Goal: Information Seeking & Learning: Learn about a topic

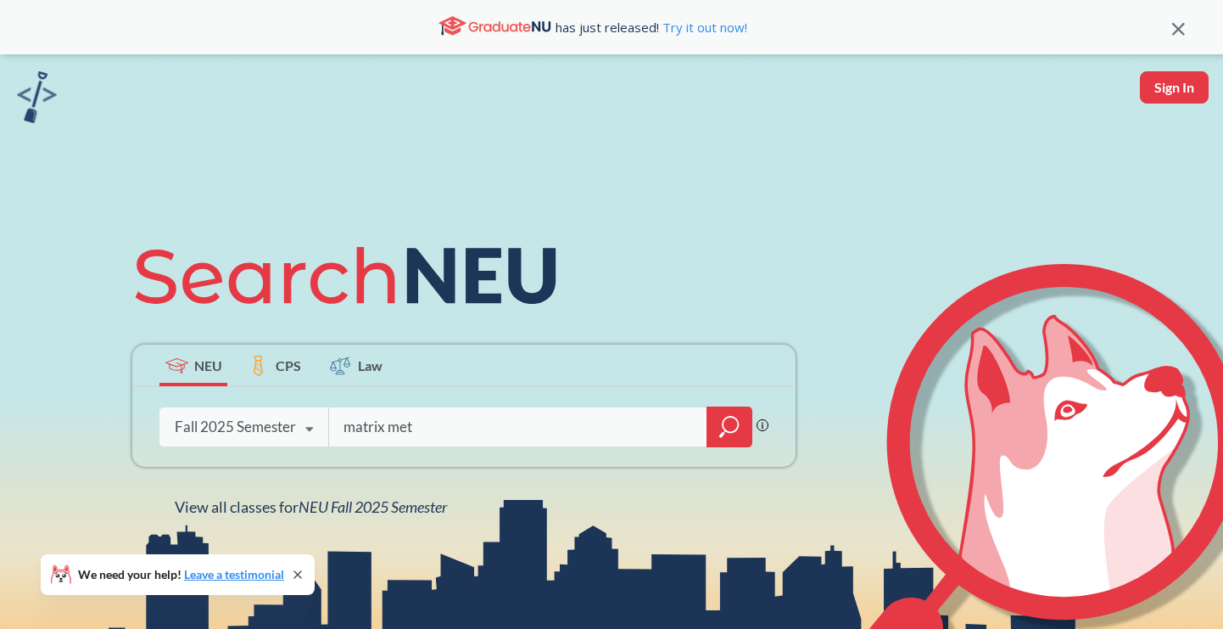
click at [299, 422] on icon at bounding box center [309, 429] width 32 height 48
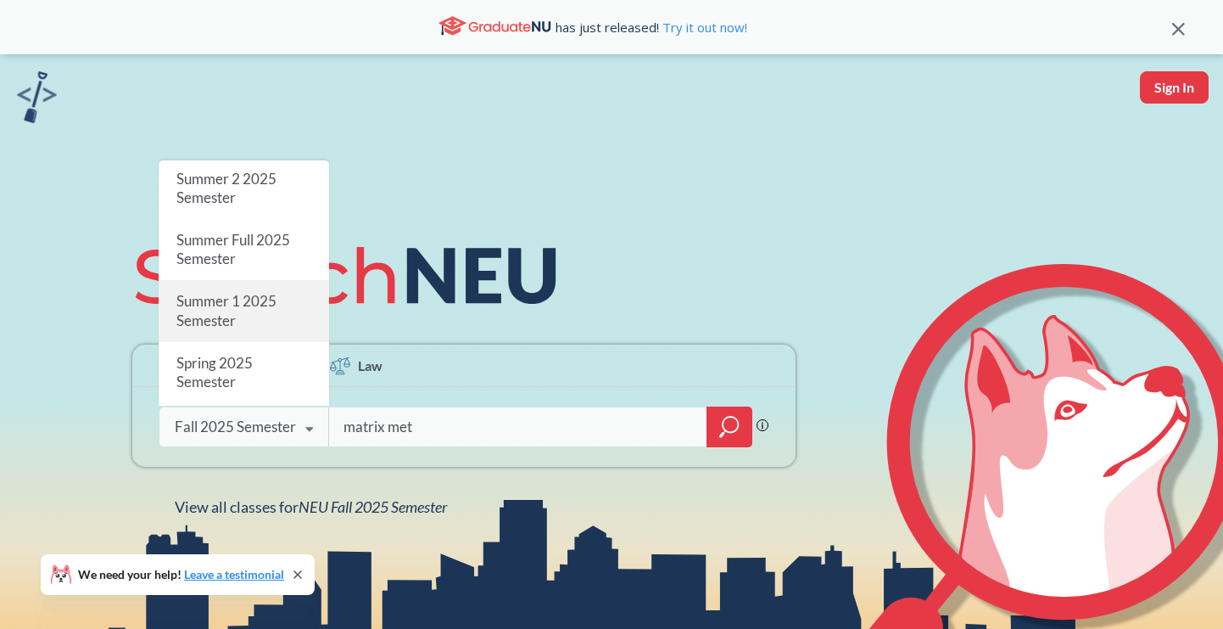
scroll to position [53, 0]
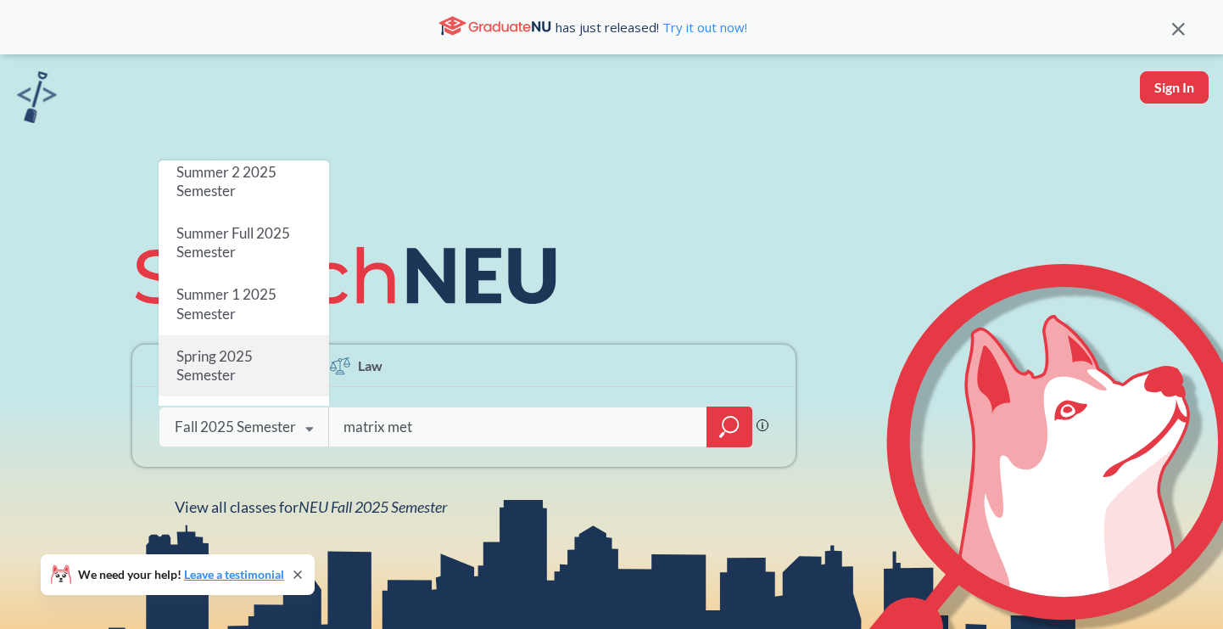
click at [249, 361] on span "Spring 2025 Semester" at bounding box center [214, 365] width 76 height 36
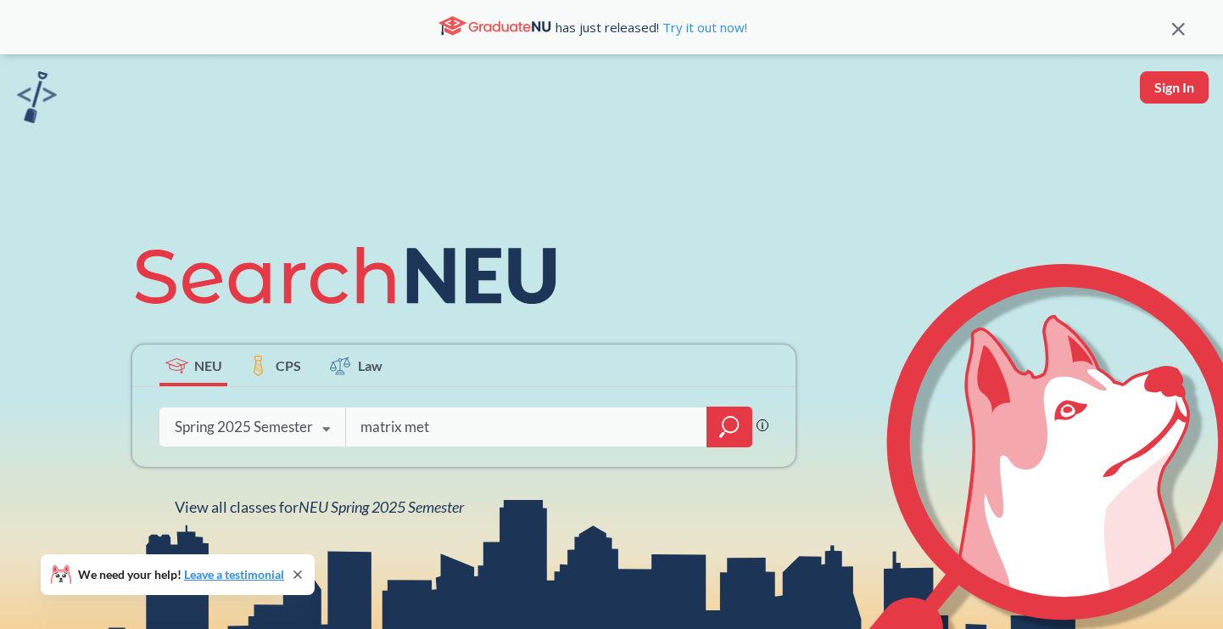
click at [562, 424] on input "matrix met" at bounding box center [527, 427] width 336 height 36
type input "matrix methods"
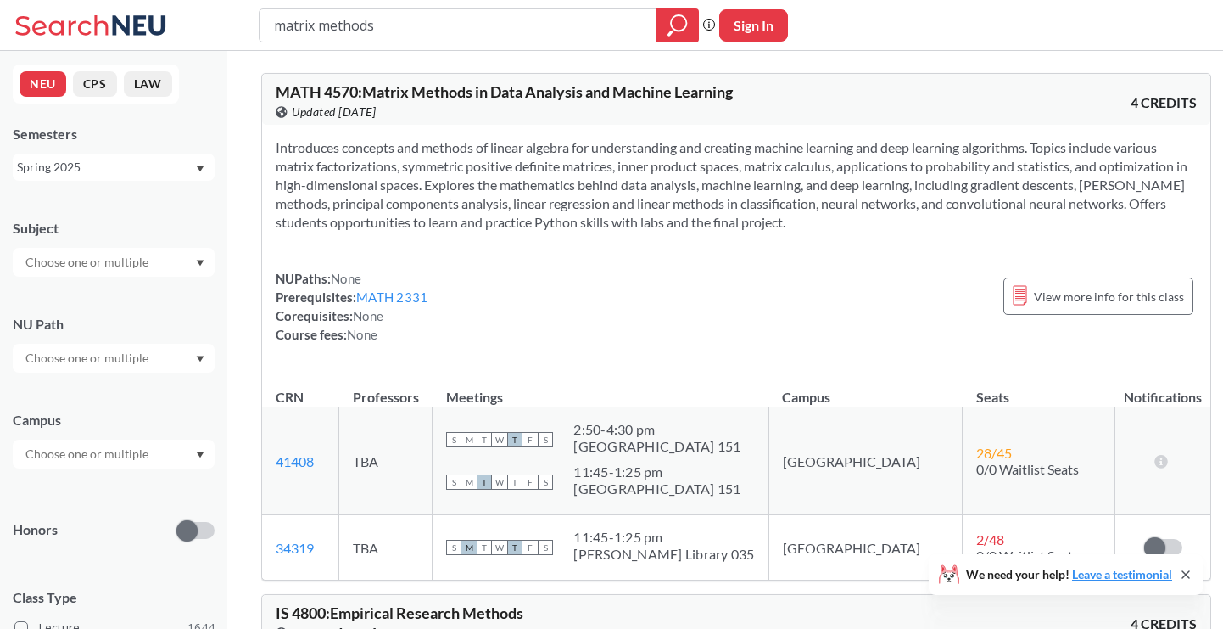
scroll to position [15, 0]
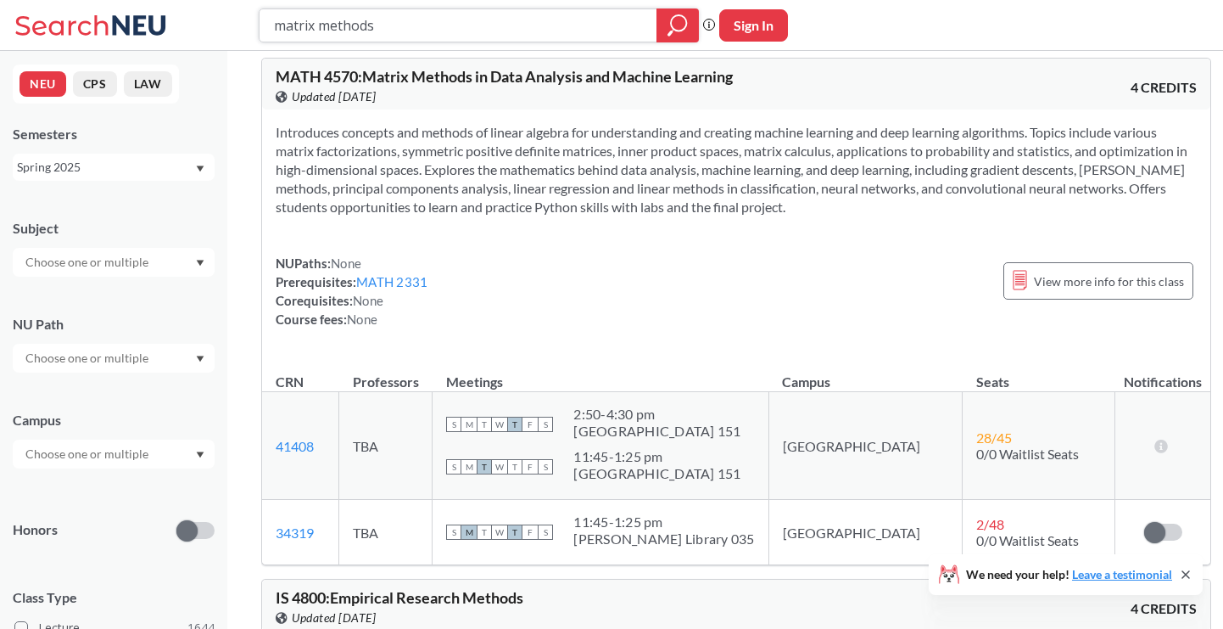
drag, startPoint x: 393, startPoint y: 27, endPoint x: 268, endPoint y: 27, distance: 124.7
click at [268, 27] on div "matrix methods" at bounding box center [479, 25] width 440 height 34
type input "econ"
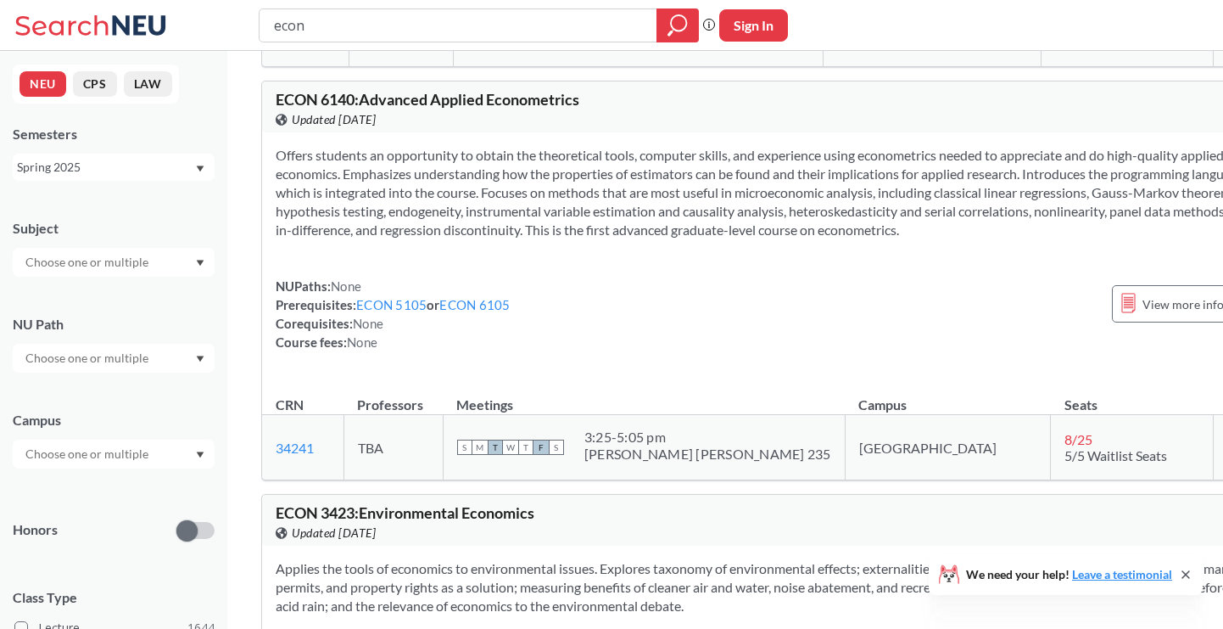
scroll to position [9437, 0]
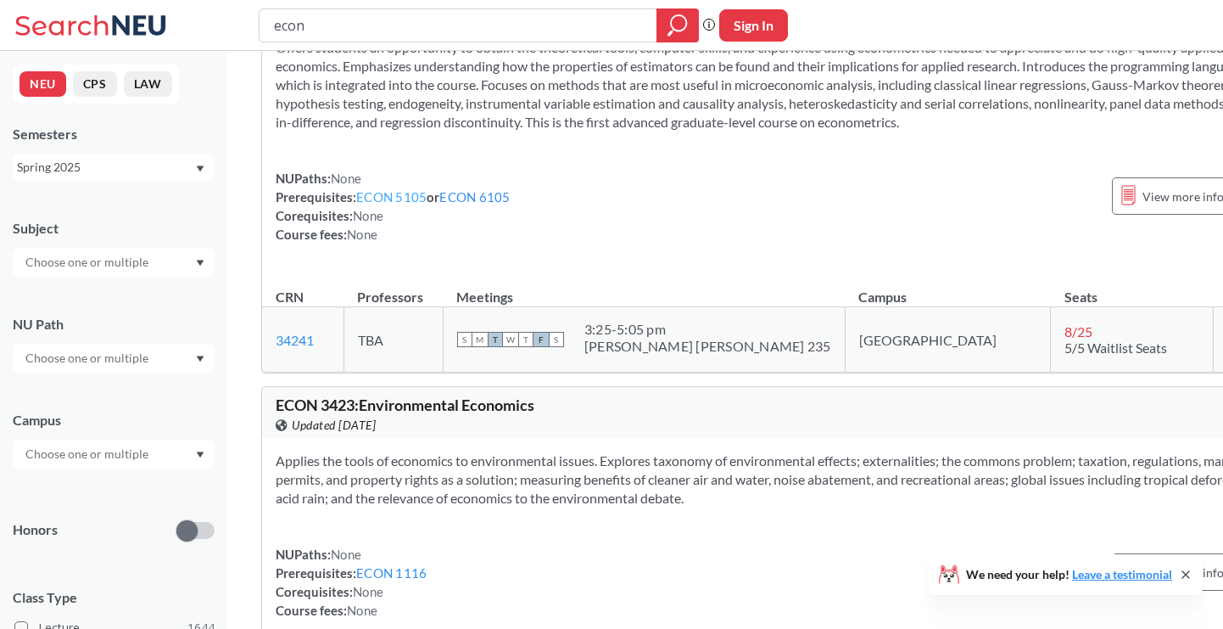
click at [417, 204] on link "ECON 5105" at bounding box center [391, 196] width 70 height 15
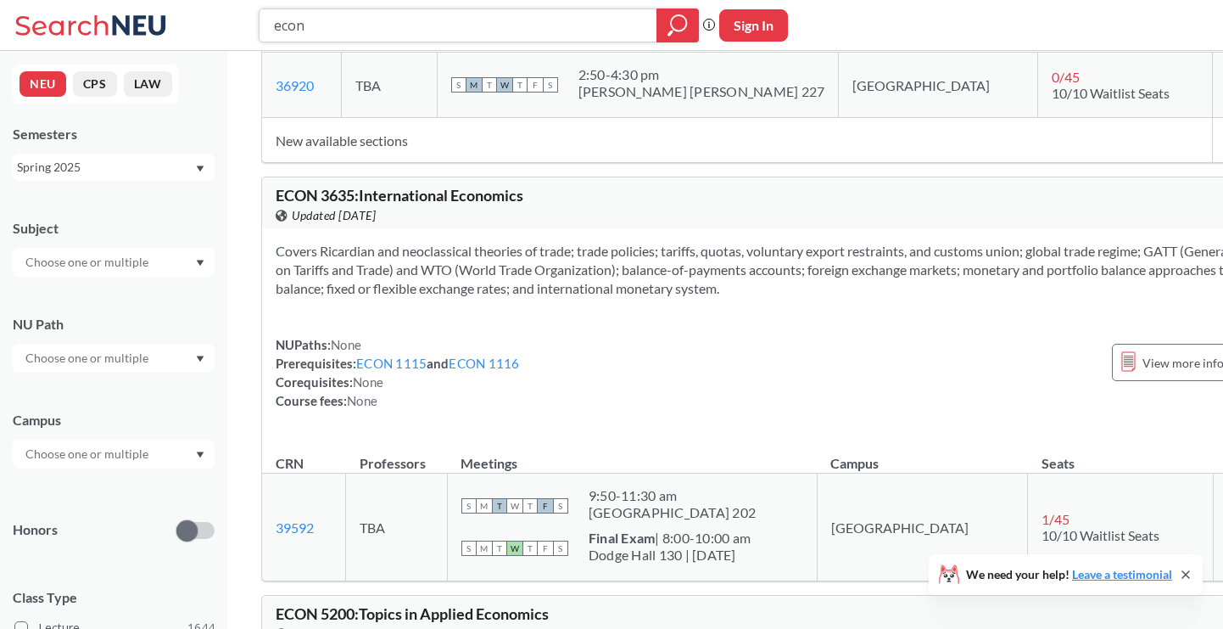
scroll to position [6170, 0]
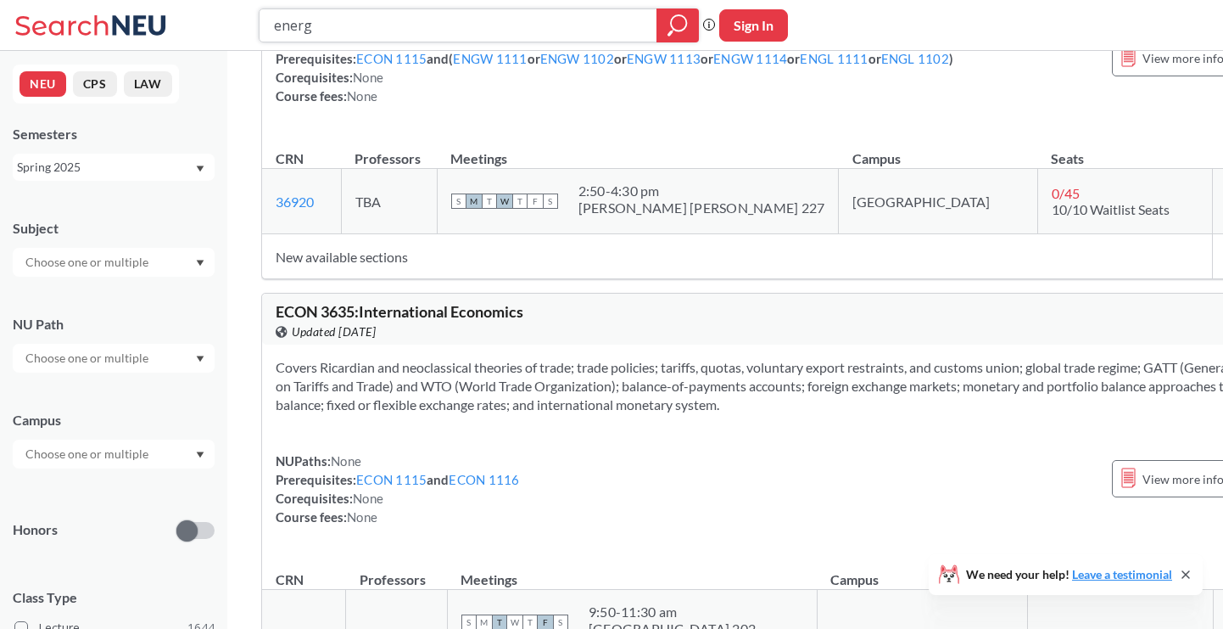
type input "energy"
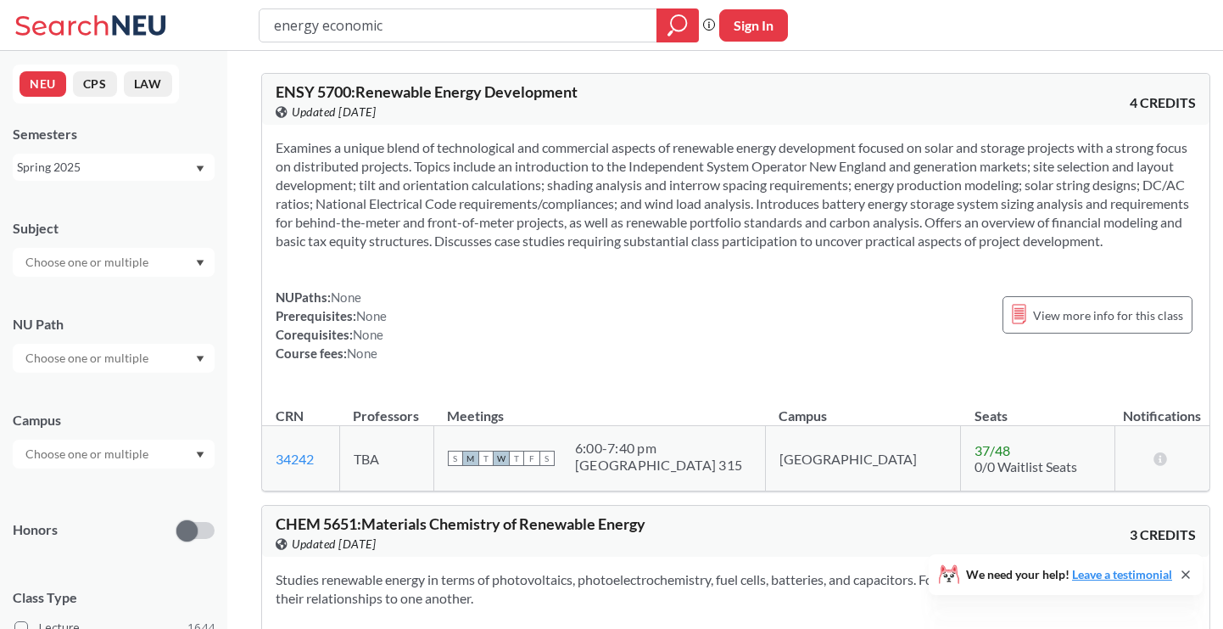
type input "energy economics"
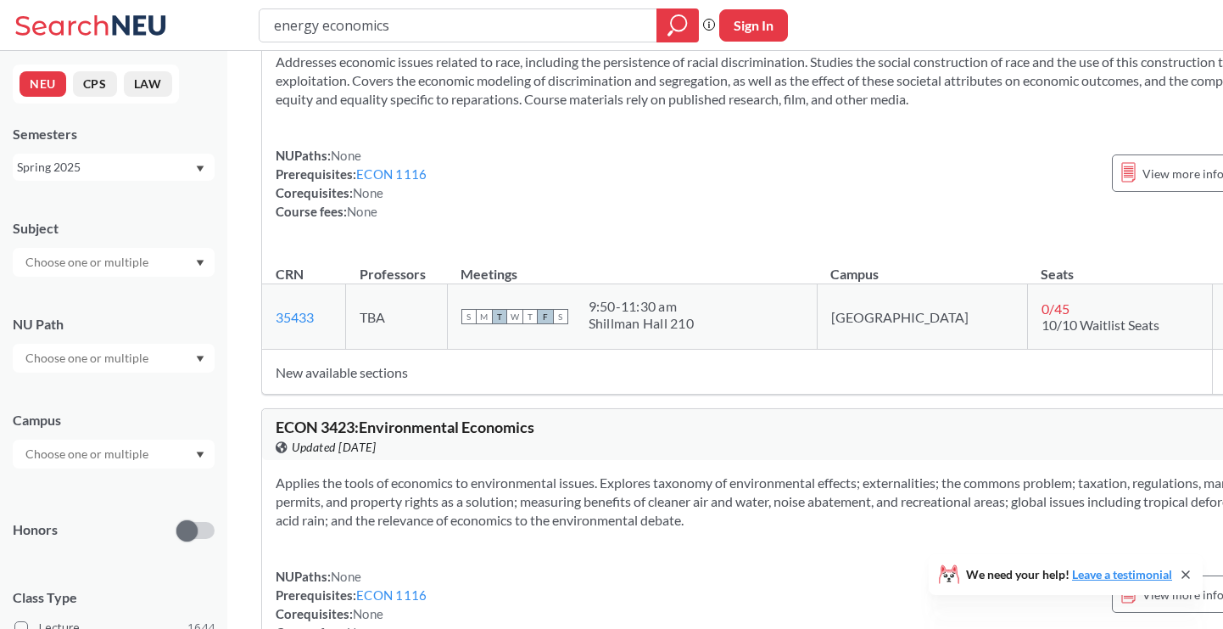
scroll to position [3129, 0]
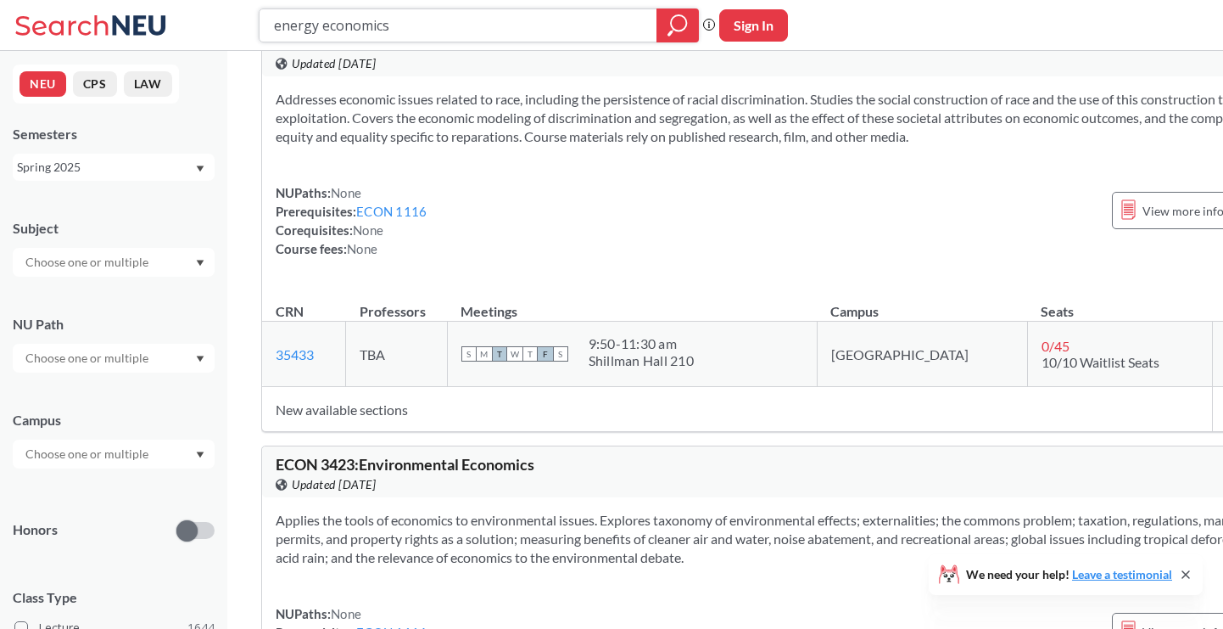
drag, startPoint x: 416, startPoint y: 30, endPoint x: 198, endPoint y: 28, distance: 218.0
click at [196, 30] on div "energy economics Phrase search guarantees the exact search appears in the resul…" at bounding box center [611, 25] width 1223 height 51
type input "international economics"
